Goal: Information Seeking & Learning: Learn about a topic

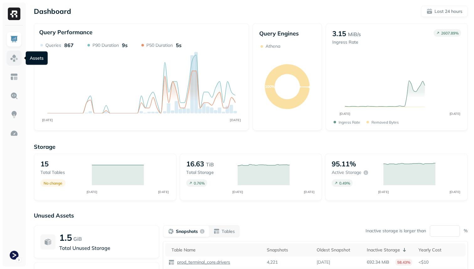
click at [15, 59] on img at bounding box center [14, 58] width 8 height 8
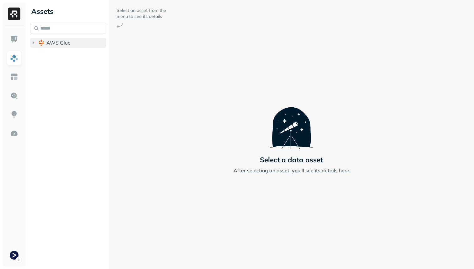
click at [63, 44] on span "AWS Glue" at bounding box center [58, 43] width 24 height 6
click at [66, 56] on span "prod_terminal_core" at bounding box center [75, 54] width 45 height 6
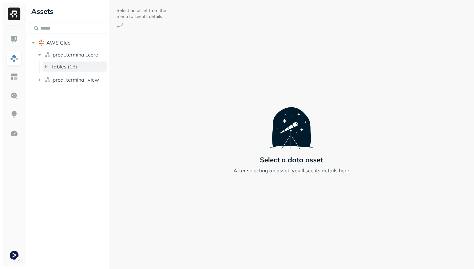
click at [71, 70] on button "Tables ( 13 )" at bounding box center [75, 66] width 64 height 10
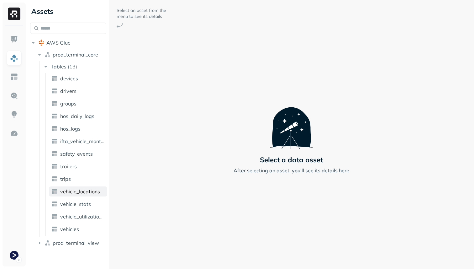
click at [85, 192] on span "vehicle_locations" at bounding box center [80, 191] width 40 height 6
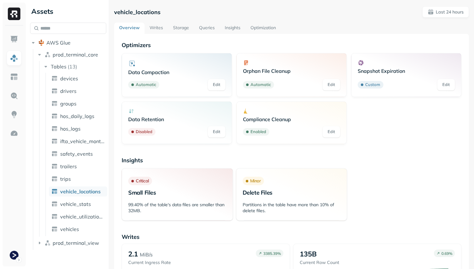
click at [156, 25] on link "Writes" at bounding box center [157, 28] width 24 height 11
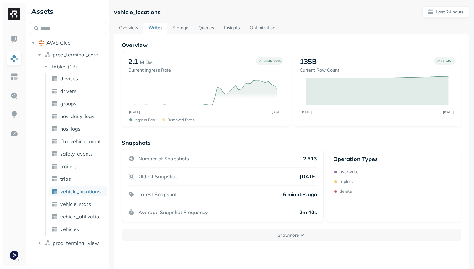
click at [181, 26] on link "Storage" at bounding box center [180, 28] width 26 height 11
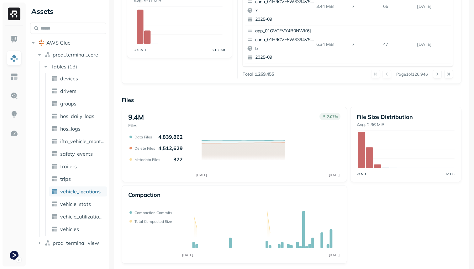
scroll to position [211, 0]
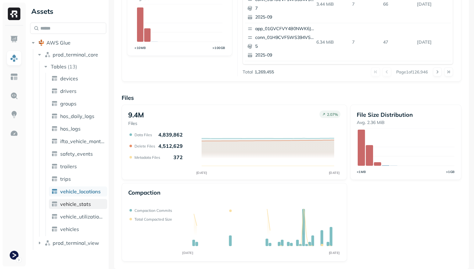
click at [85, 206] on span "vehicle_stats" at bounding box center [75, 204] width 31 height 6
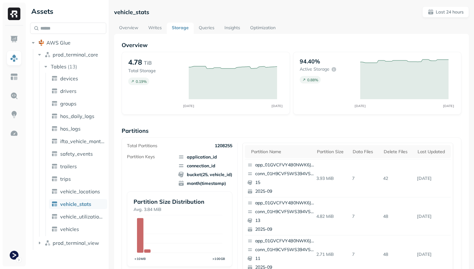
click at [255, 28] on link "Optimization" at bounding box center [262, 28] width 35 height 11
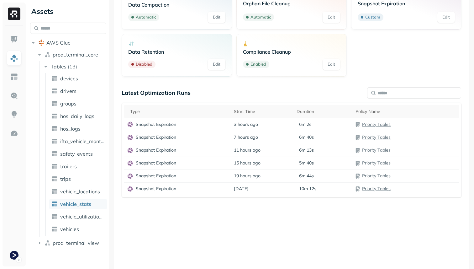
scroll to position [70, 0]
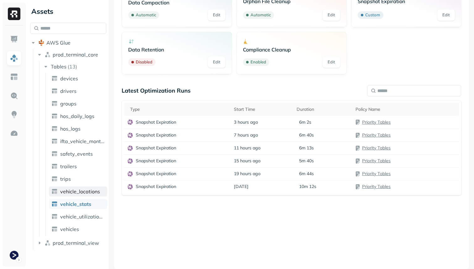
click at [89, 193] on span "vehicle_locations" at bounding box center [80, 191] width 40 height 6
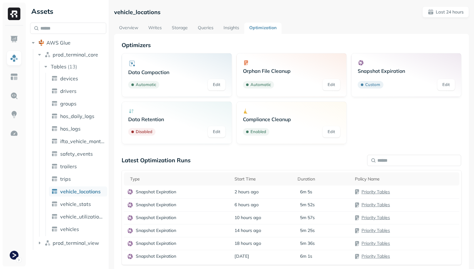
click at [177, 26] on link "Storage" at bounding box center [180, 28] width 26 height 11
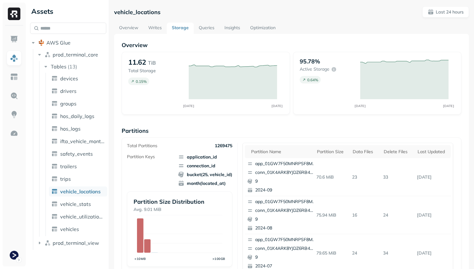
click at [127, 24] on link "Overview" at bounding box center [128, 28] width 29 height 11
